Goal: Browse casually

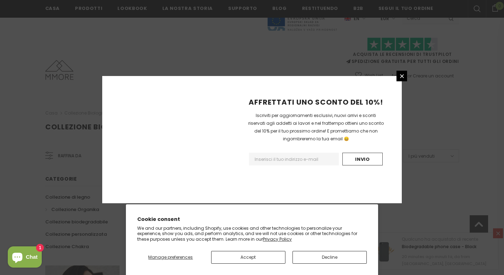
scroll to position [450, 0]
